Goal: Task Accomplishment & Management: Manage account settings

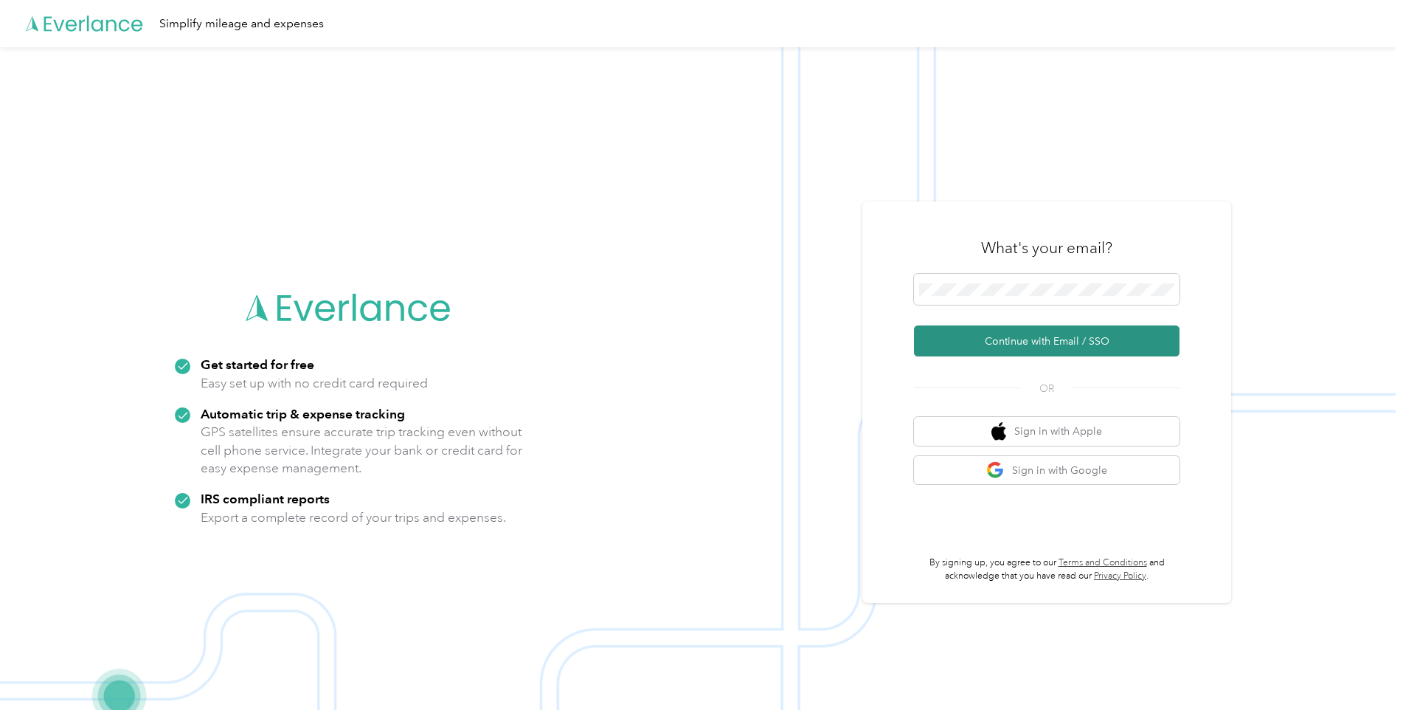
click at [1012, 347] on button "Continue with Email / SSO" at bounding box center [1047, 340] width 266 height 31
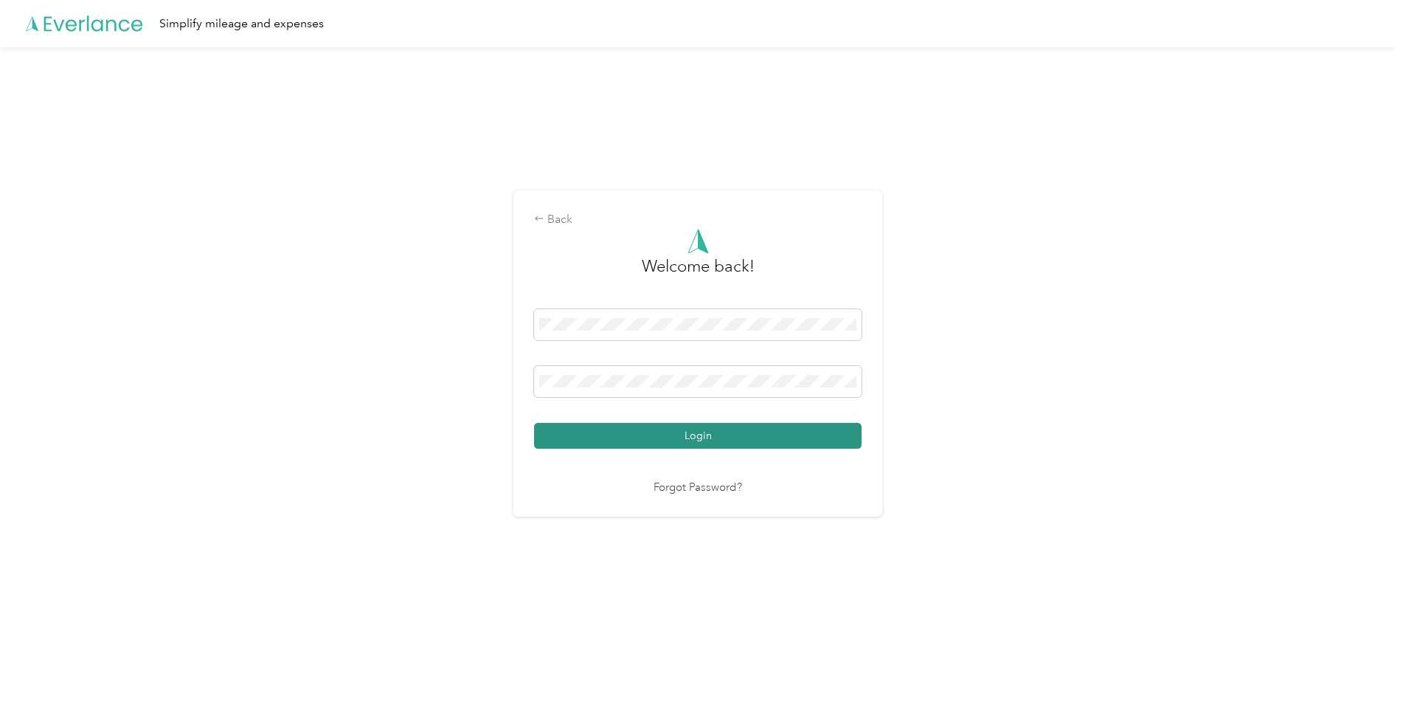
click at [726, 440] on button "Login" at bounding box center [698, 436] width 328 height 26
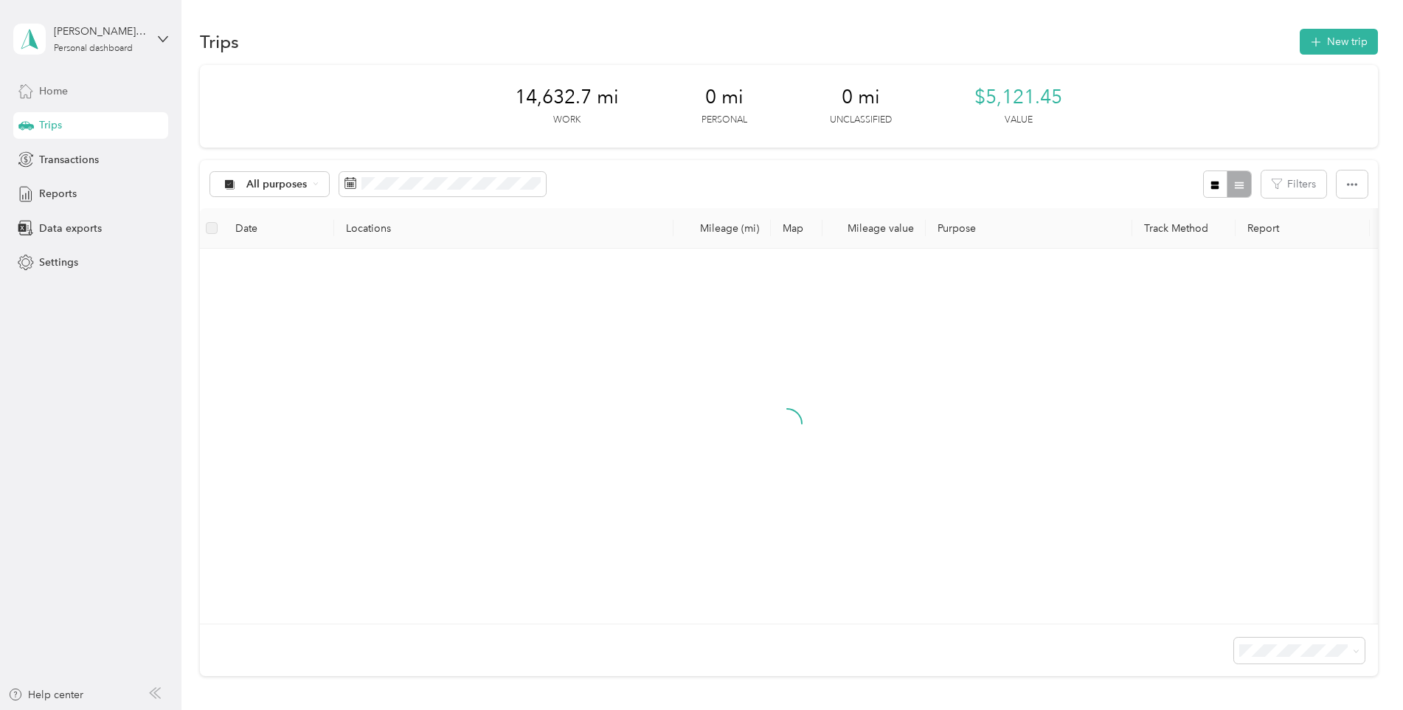
click at [92, 90] on div "Home" at bounding box center [90, 90] width 155 height 27
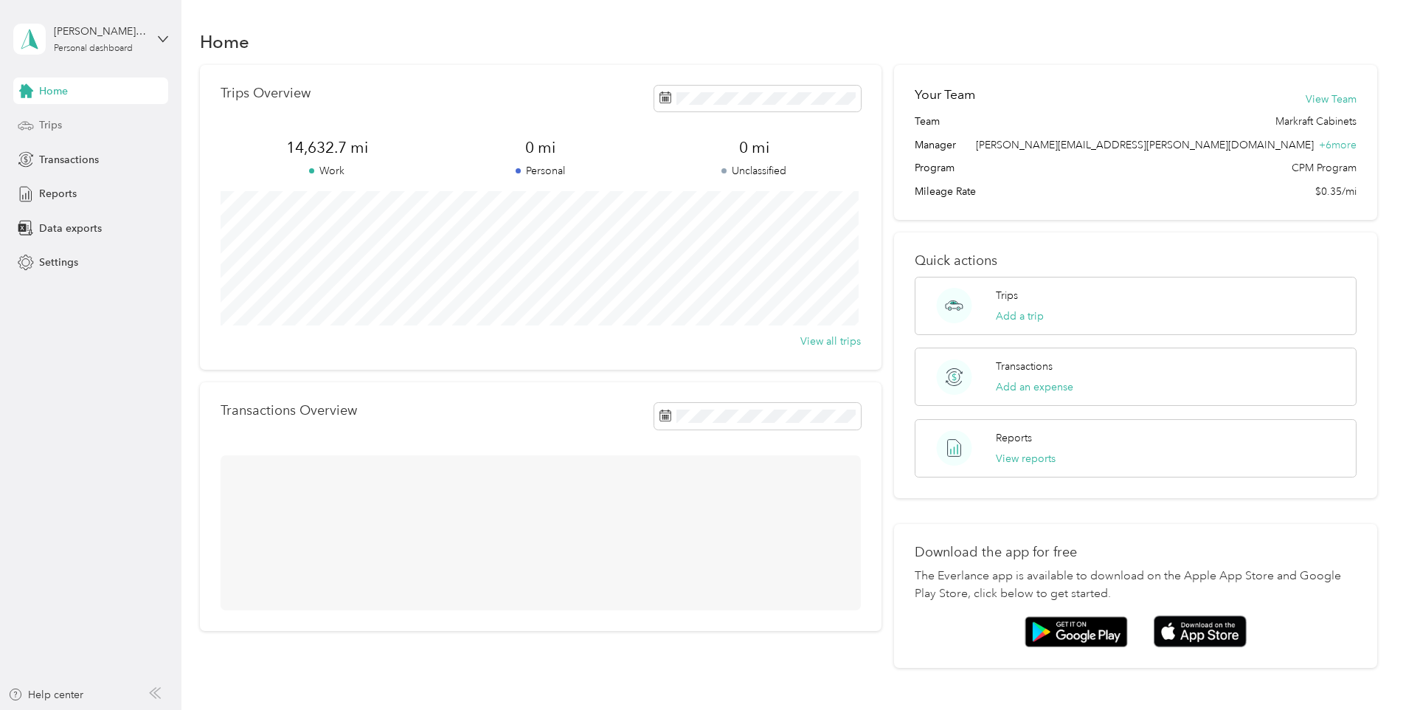
click at [86, 123] on div "Trips" at bounding box center [90, 125] width 155 height 27
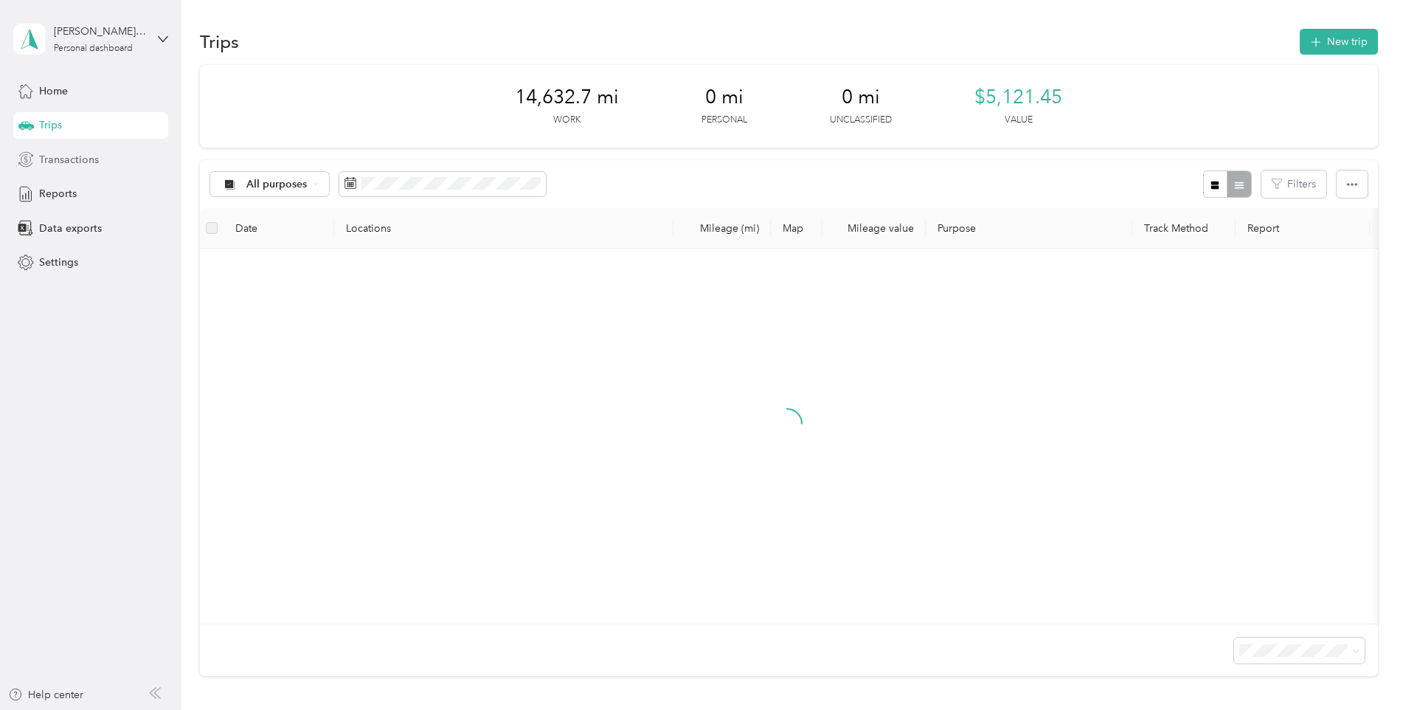
click at [89, 156] on span "Transactions" at bounding box center [69, 159] width 60 height 15
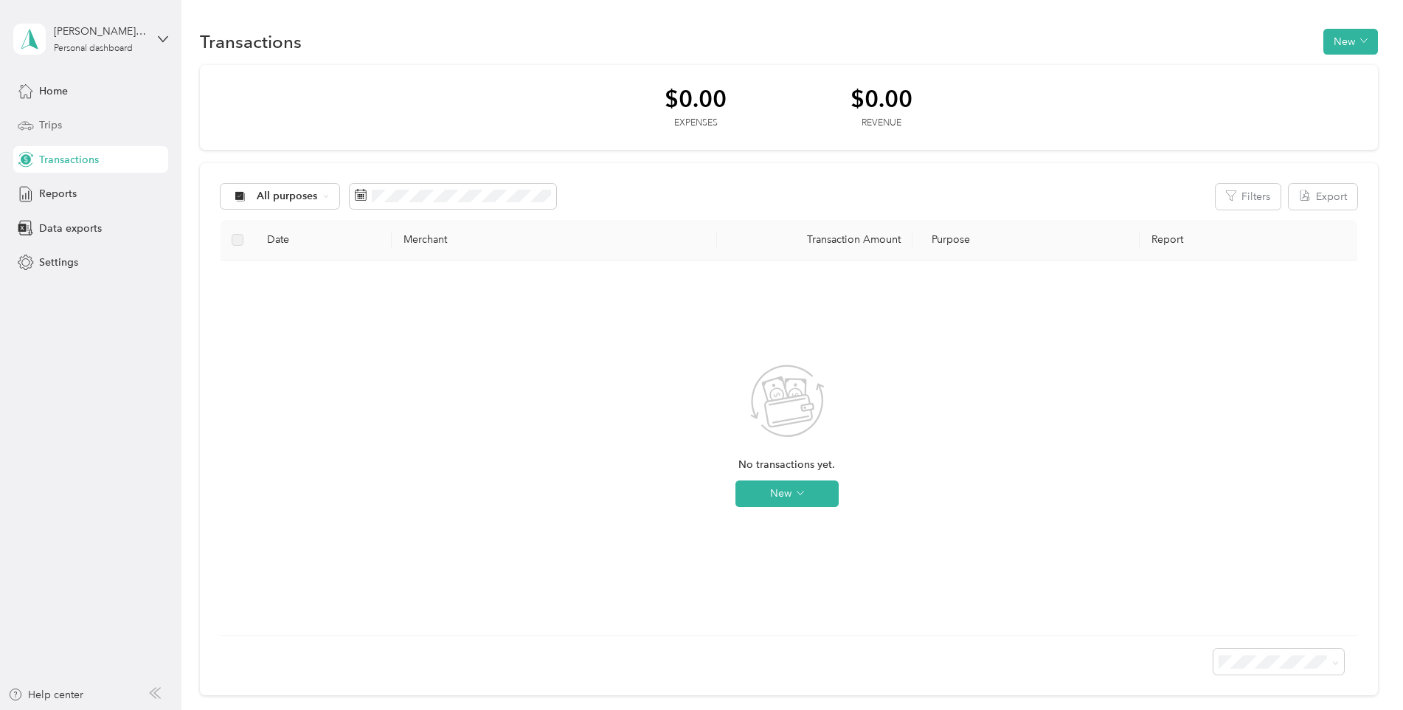
click at [84, 123] on div "Trips" at bounding box center [90, 125] width 155 height 27
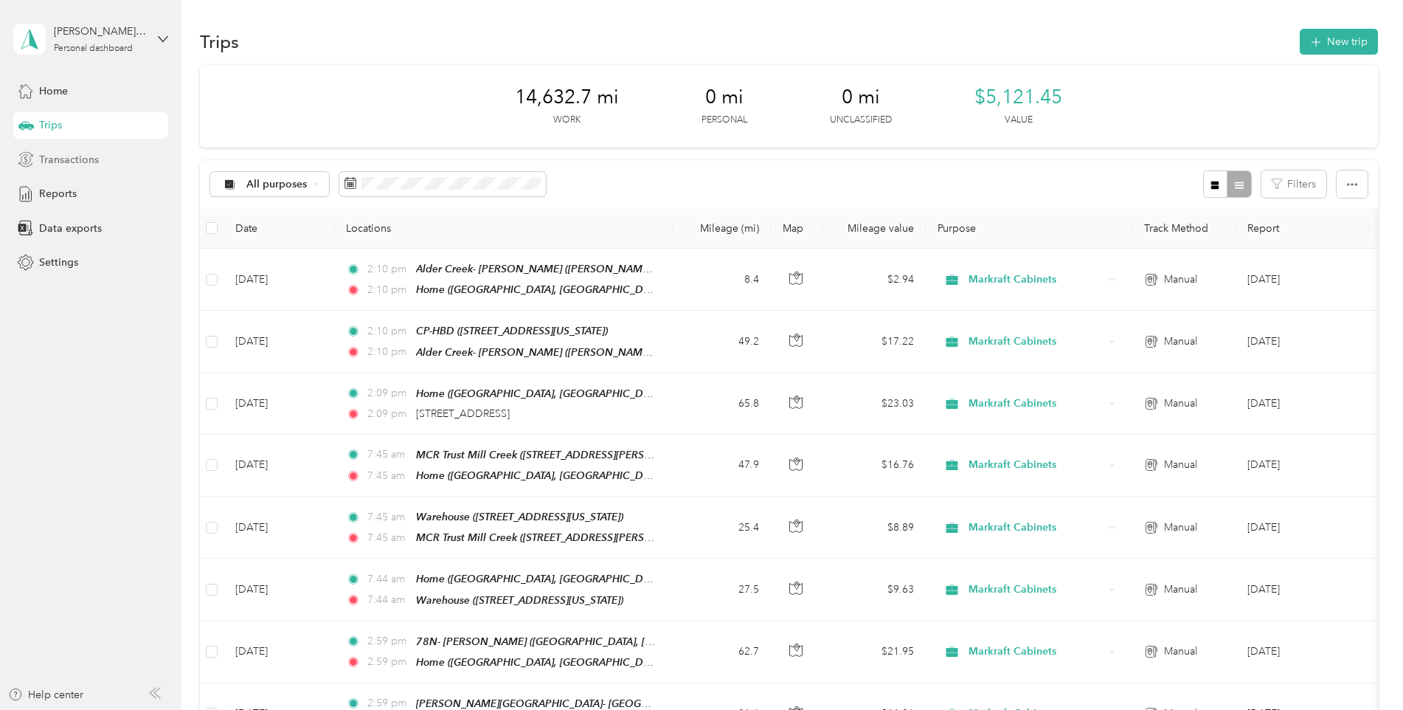
click at [84, 157] on span "Transactions" at bounding box center [69, 159] width 60 height 15
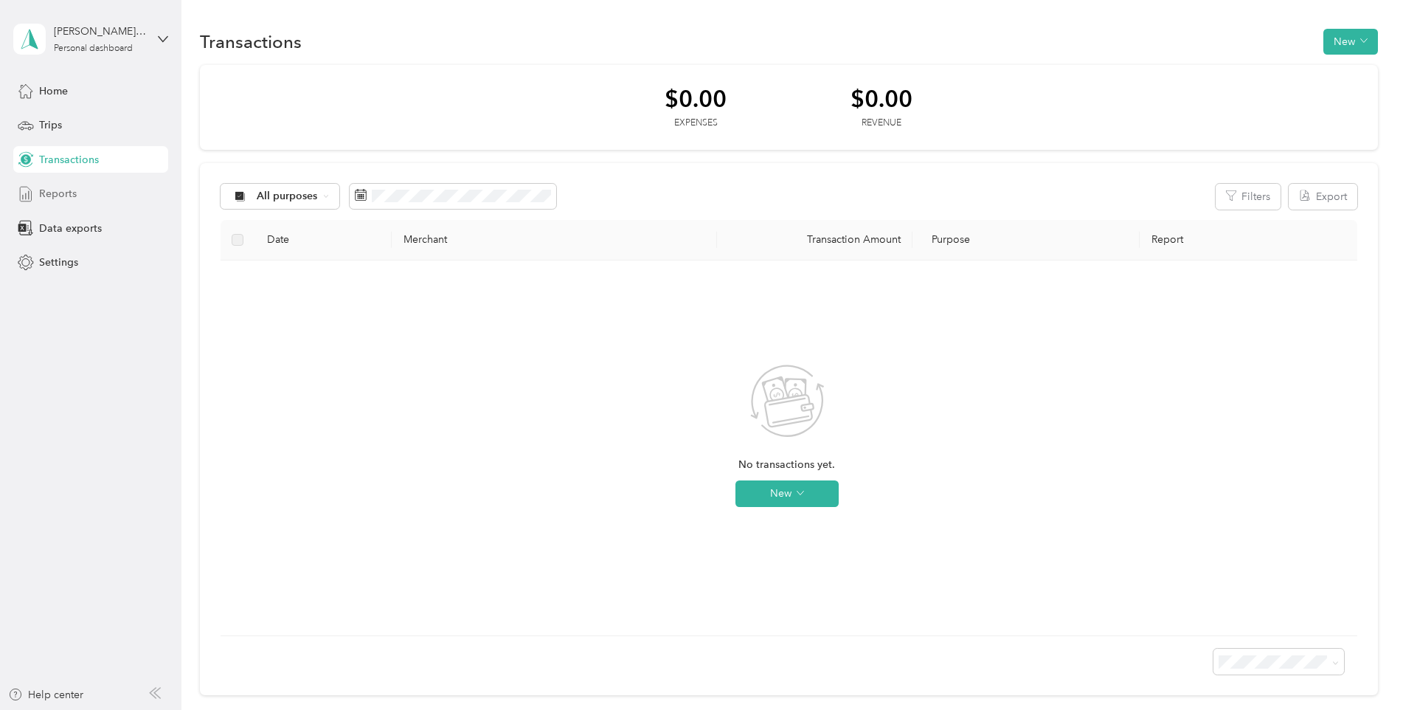
click at [83, 198] on div "Reports" at bounding box center [90, 194] width 155 height 27
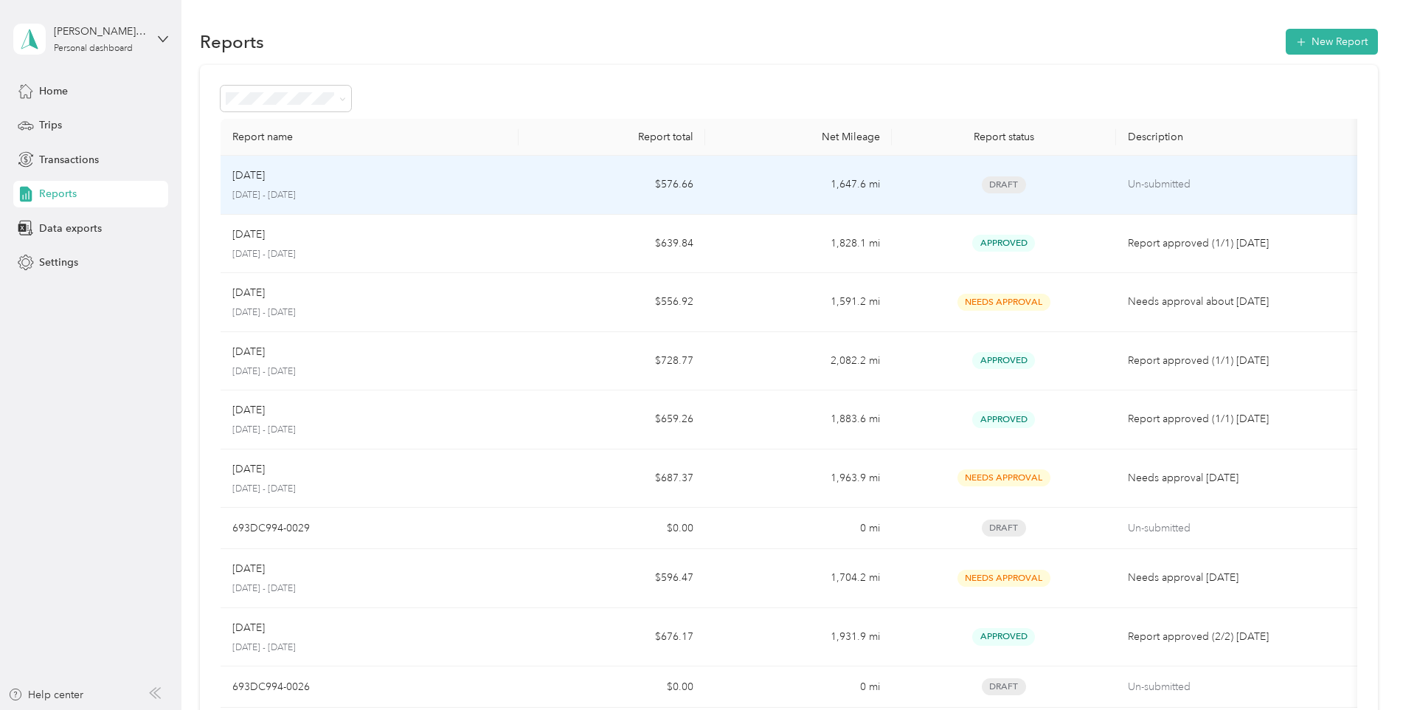
click at [995, 178] on span "Draft" at bounding box center [1004, 184] width 44 height 17
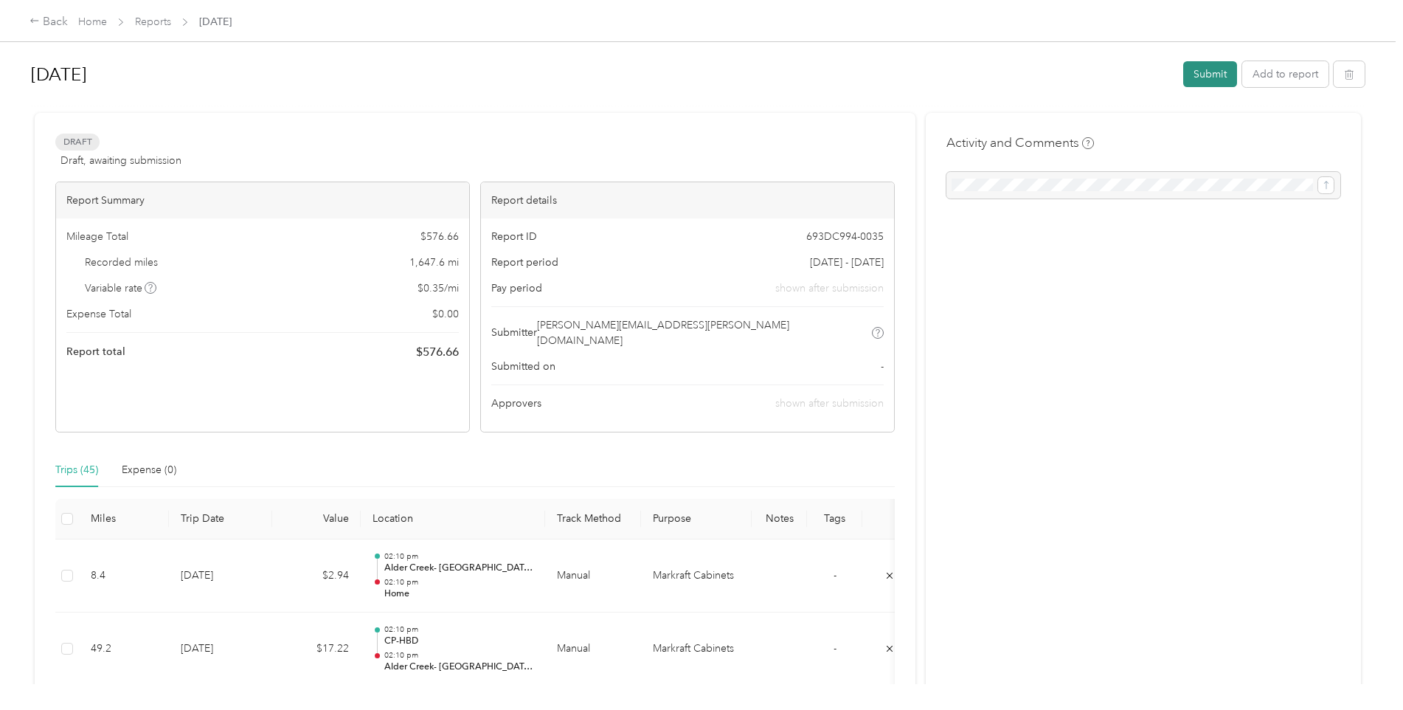
click at [1190, 75] on button "Submit" at bounding box center [1210, 74] width 54 height 26
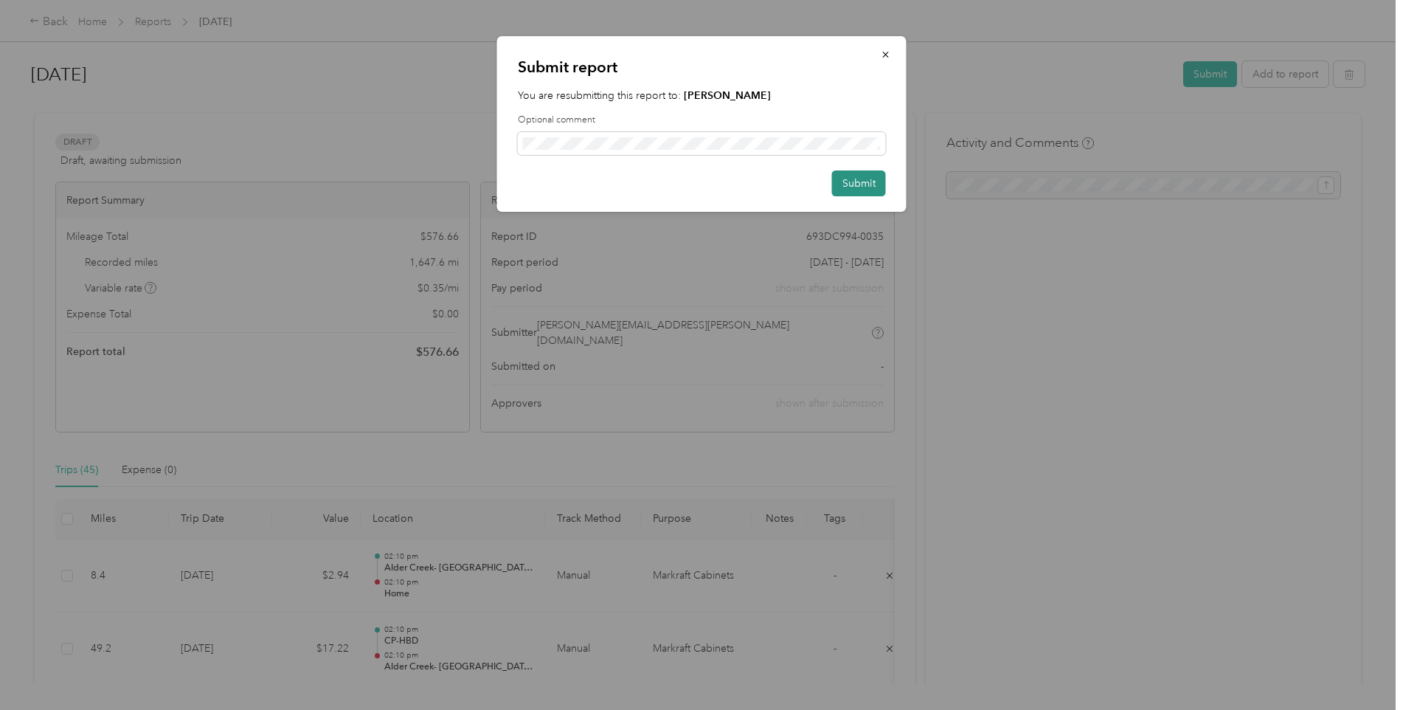
click at [868, 184] on button "Submit" at bounding box center [859, 183] width 54 height 26
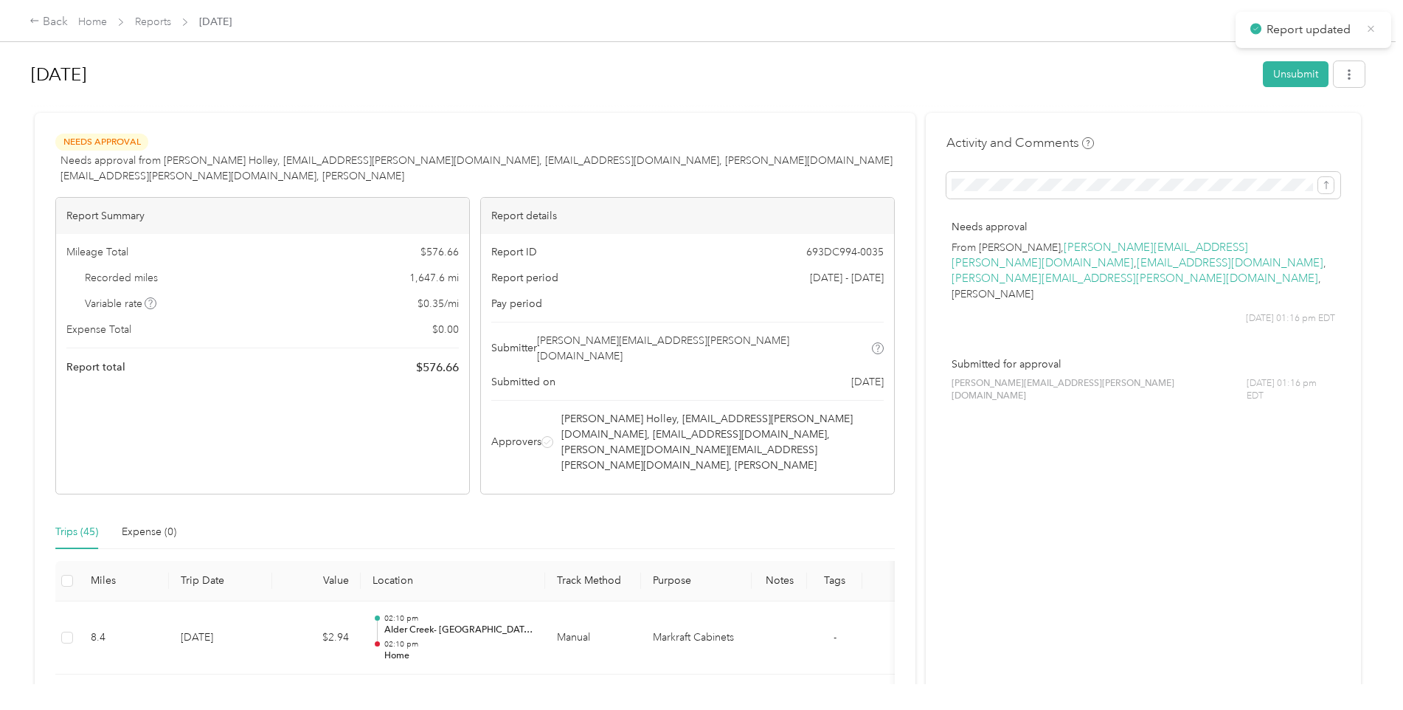
click at [1370, 25] on icon at bounding box center [1371, 28] width 11 height 13
click at [94, 27] on link "Home" at bounding box center [92, 21] width 29 height 13
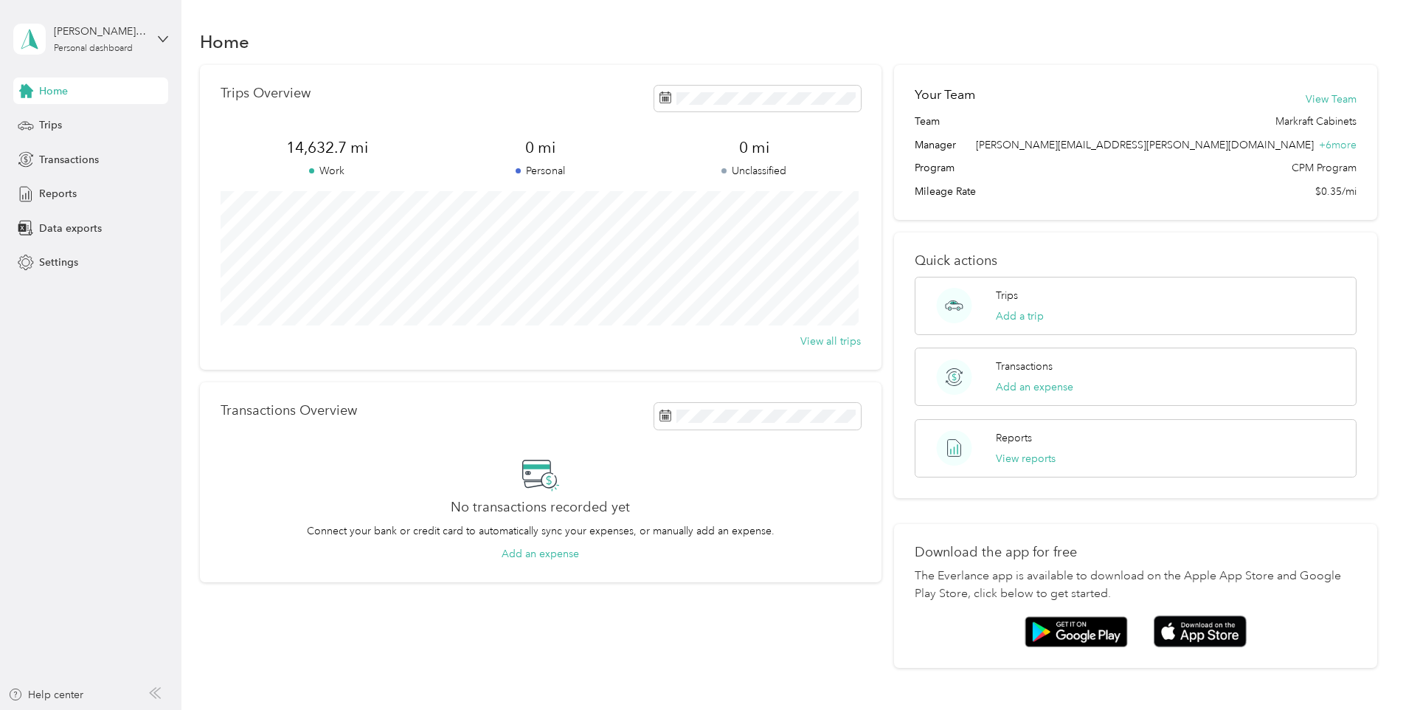
click at [71, 84] on div "Home" at bounding box center [90, 90] width 155 height 27
